Goal: Task Accomplishment & Management: Complete application form

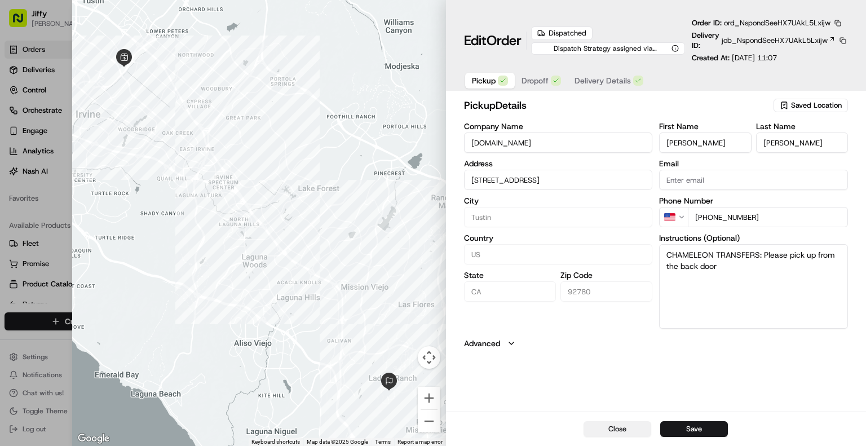
click at [604, 432] on button "Close" at bounding box center [618, 429] width 68 height 16
type input "+1"
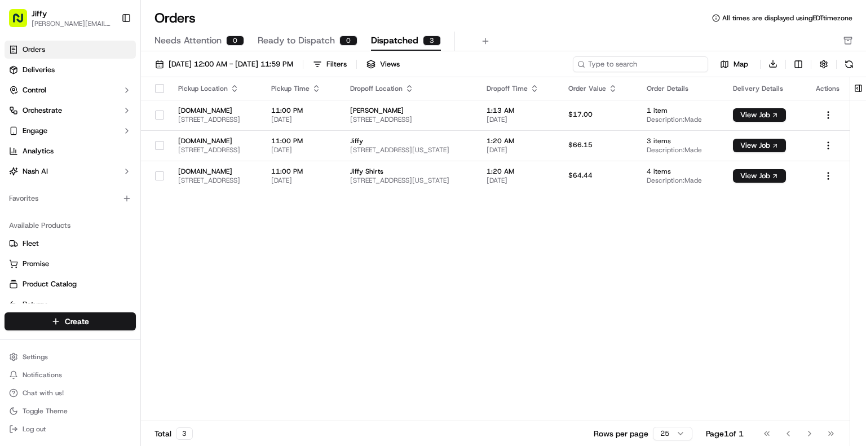
click at [646, 63] on input at bounding box center [640, 64] width 135 height 16
paste input "1032512757MSDLC"
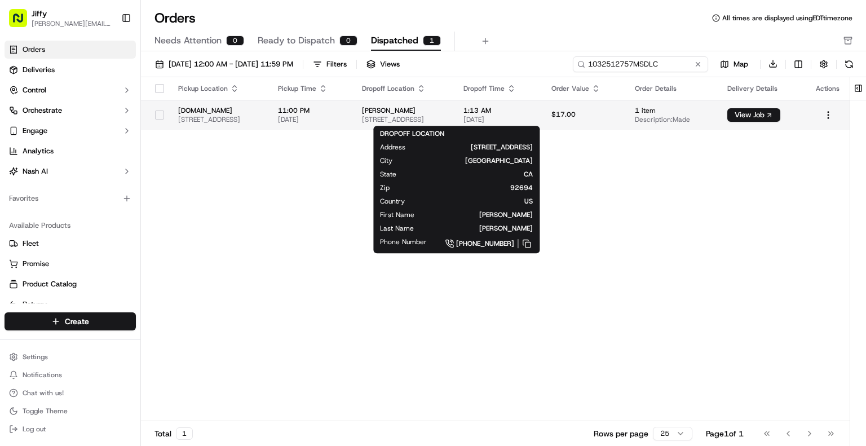
type input "1032512757MSDLC"
click at [446, 116] on span "[STREET_ADDRESS]" at bounding box center [403, 119] width 83 height 9
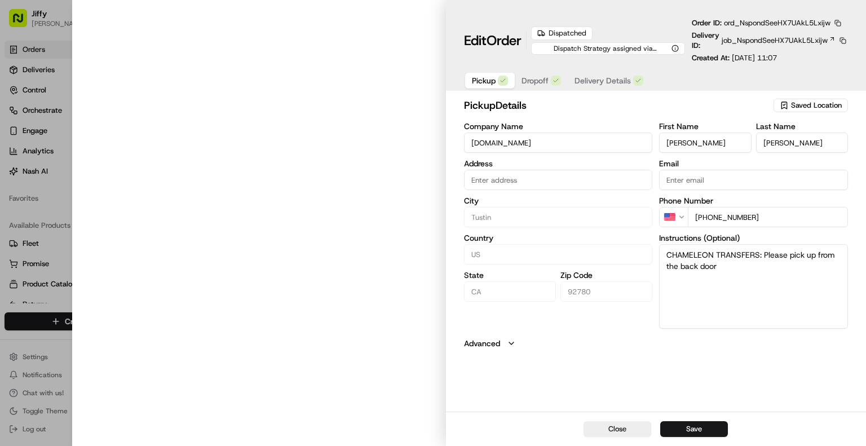
type input "[STREET_ADDRESS]"
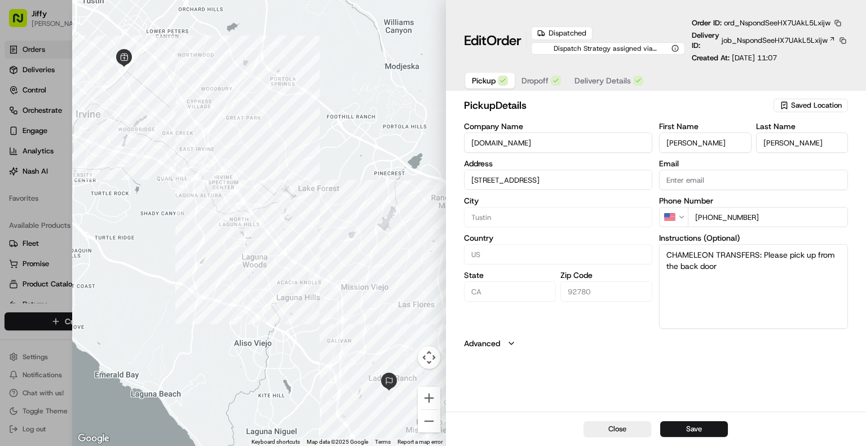
click at [848, 9] on button "Close" at bounding box center [852, 13] width 9 height 9
type input "+1"
